Goal: Download file/media

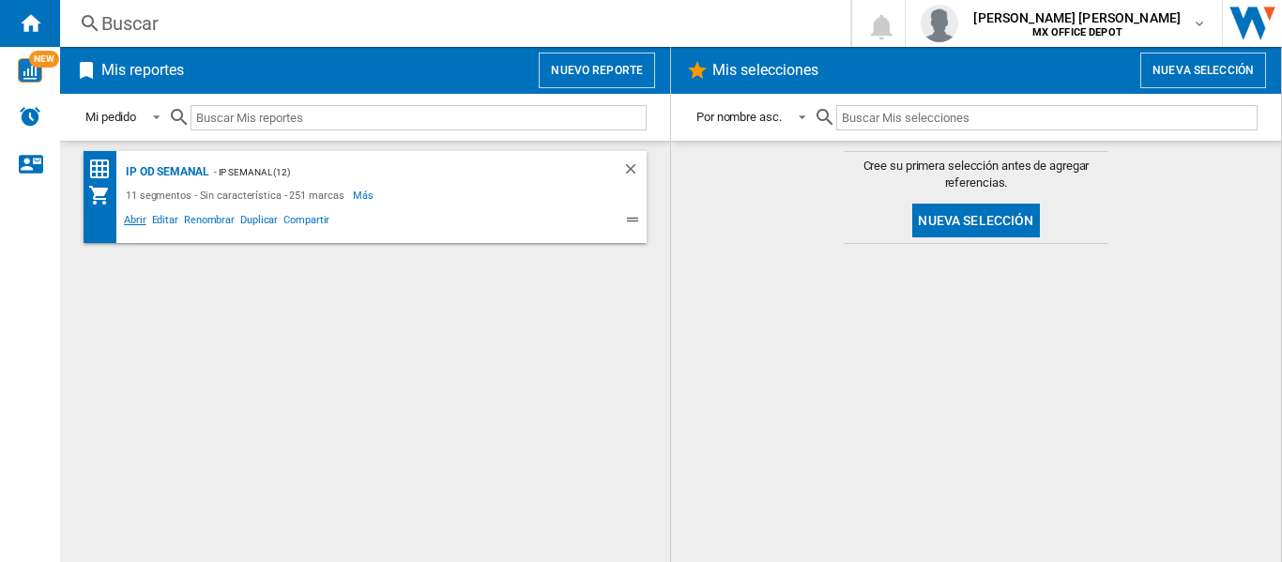
click at [130, 225] on span "Abrir" at bounding box center [135, 222] width 28 height 23
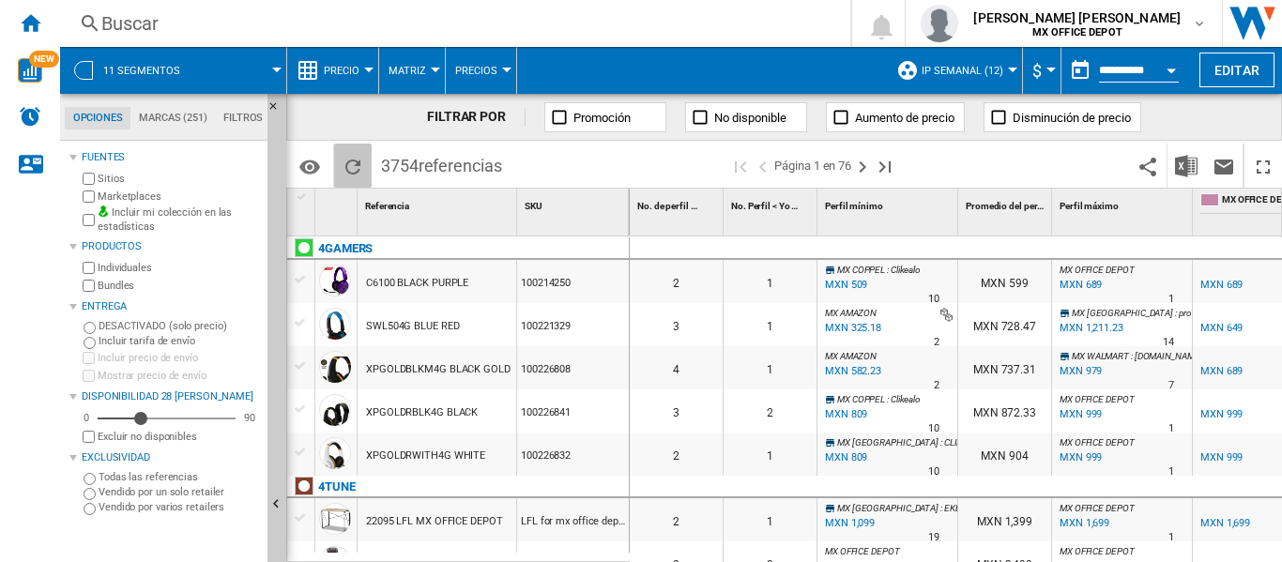
drag, startPoint x: 368, startPoint y: 187, endPoint x: 354, endPoint y: 163, distance: 27.4
click at [1175, 169] on img "Descargar en Excel" at bounding box center [1186, 166] width 23 height 23
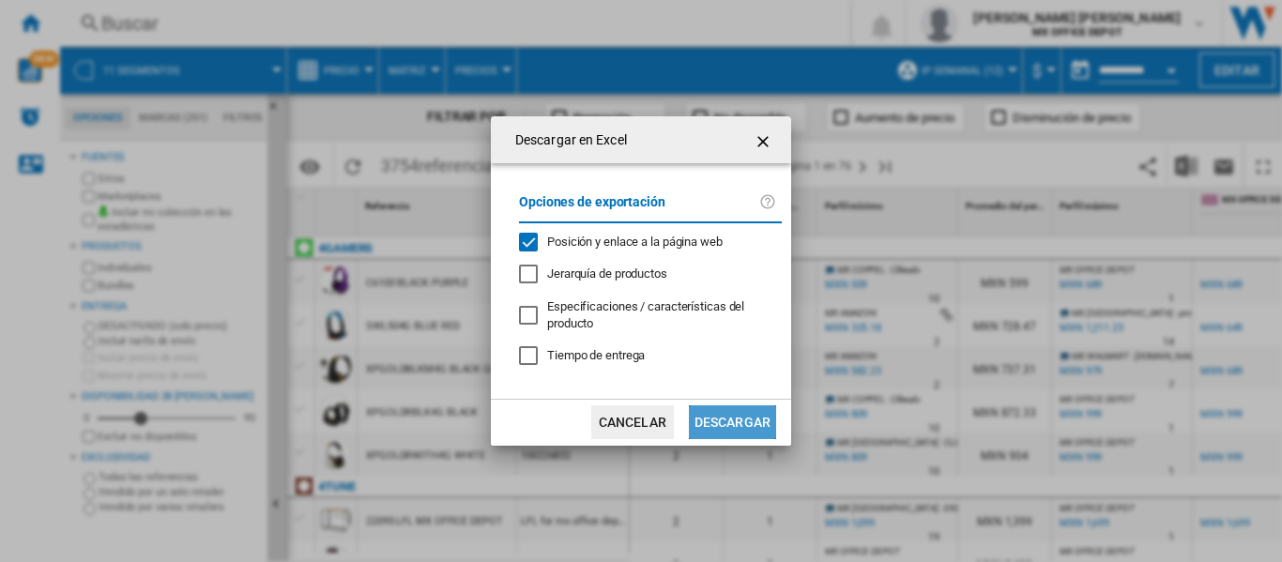
click at [721, 416] on button "Descargar" at bounding box center [732, 423] width 87 height 34
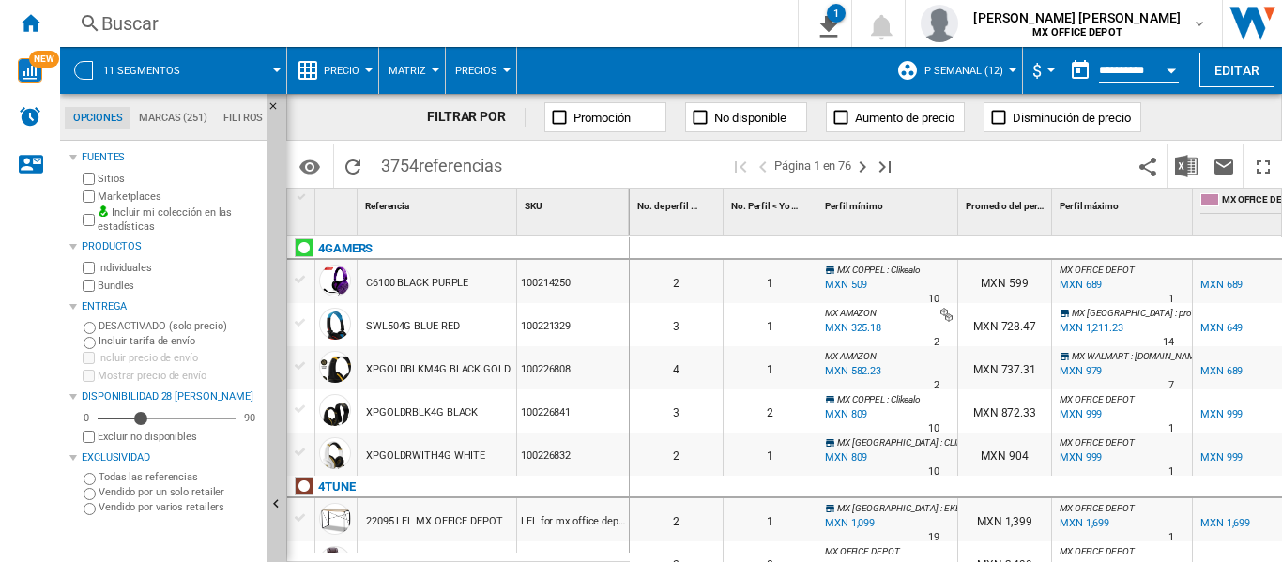
click at [1175, 124] on div "FILTRAR POR Promoción No disponible Aumento de precio Disminución de precio" at bounding box center [784, 117] width 996 height 47
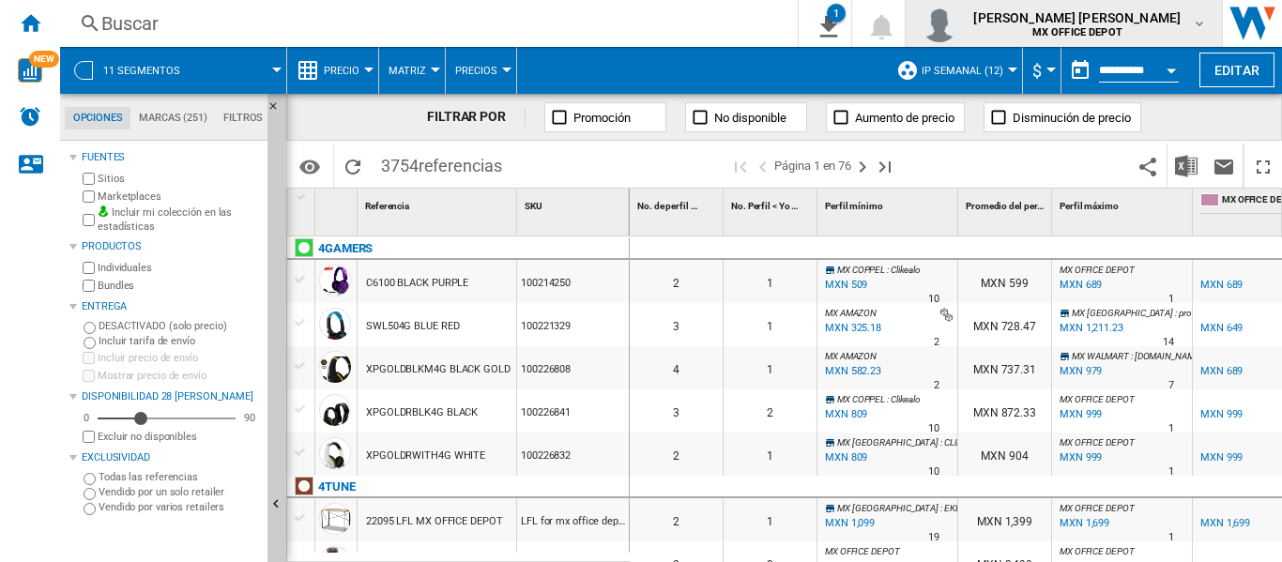
click at [1141, 27] on span "MX OFFICE DEPOT" at bounding box center [1077, 32] width 207 height 11
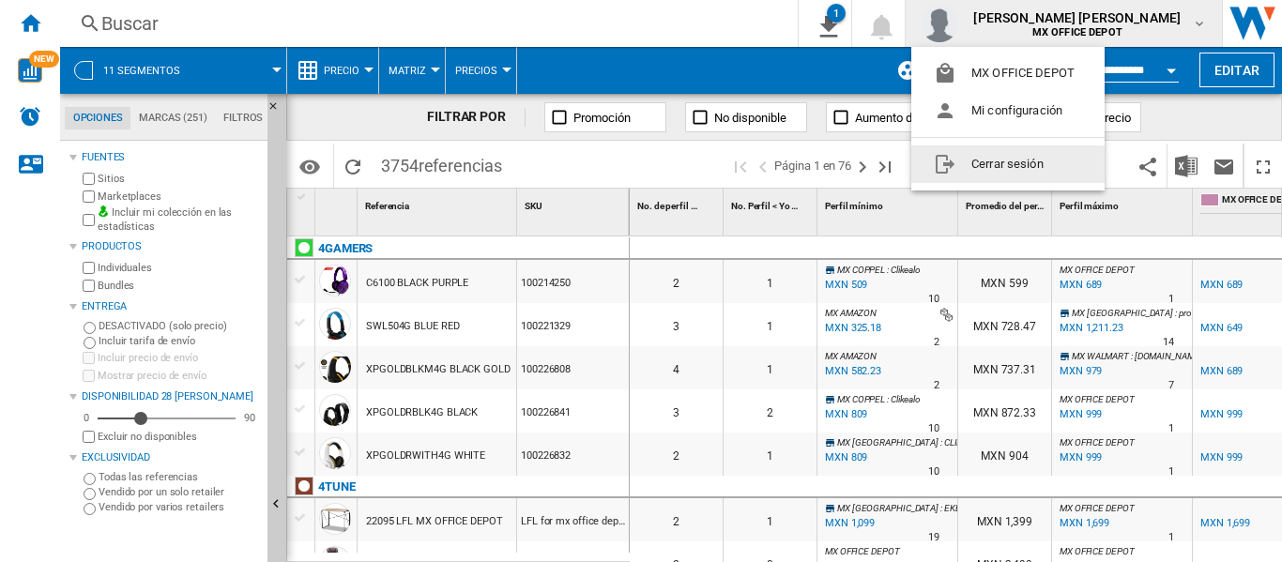
click at [1051, 155] on button "Cerrar sesión" at bounding box center [1008, 165] width 193 height 38
